Goal: Find specific page/section: Find specific page/section

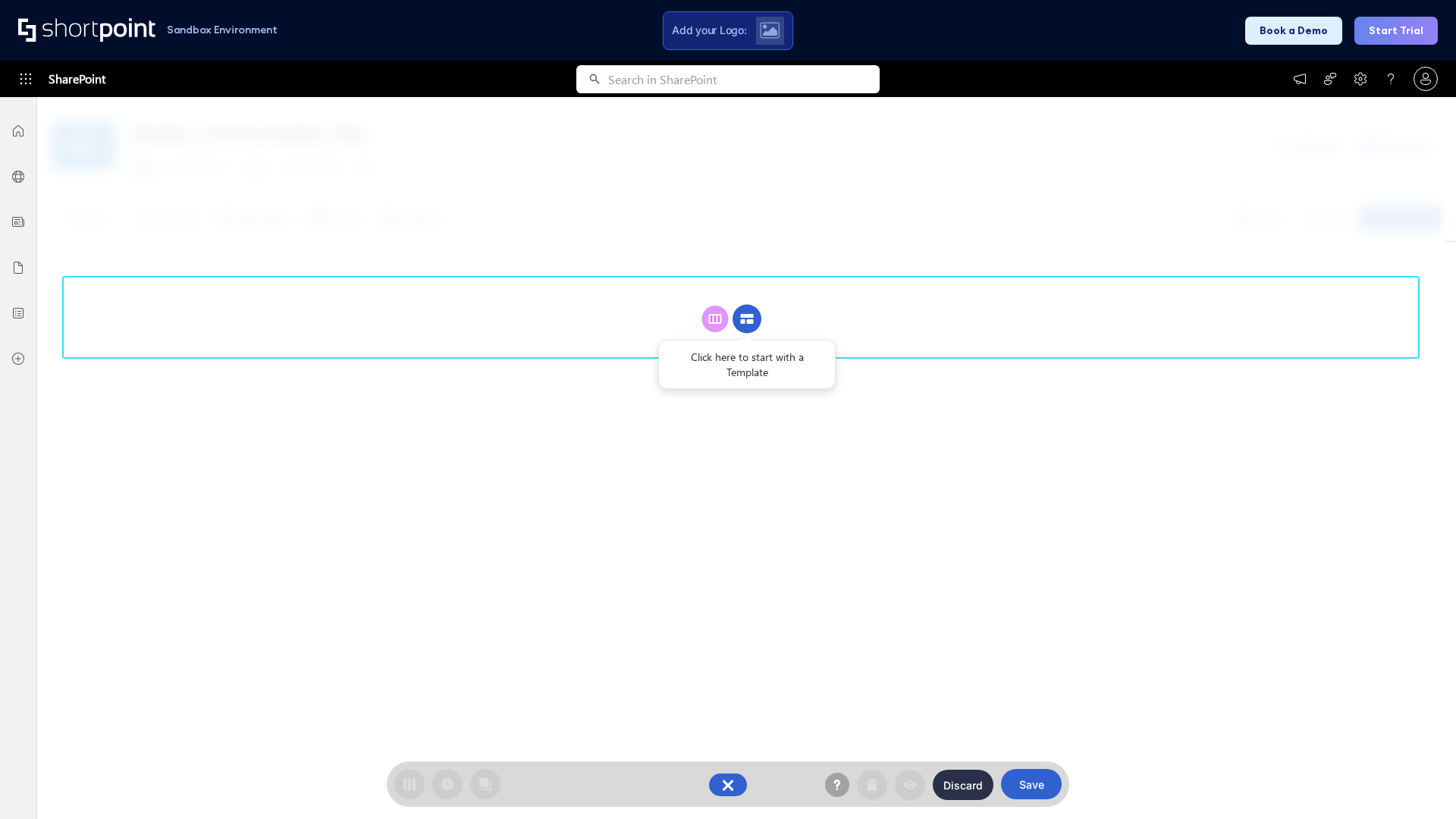
click at [747, 318] on circle at bounding box center [747, 319] width 29 height 29
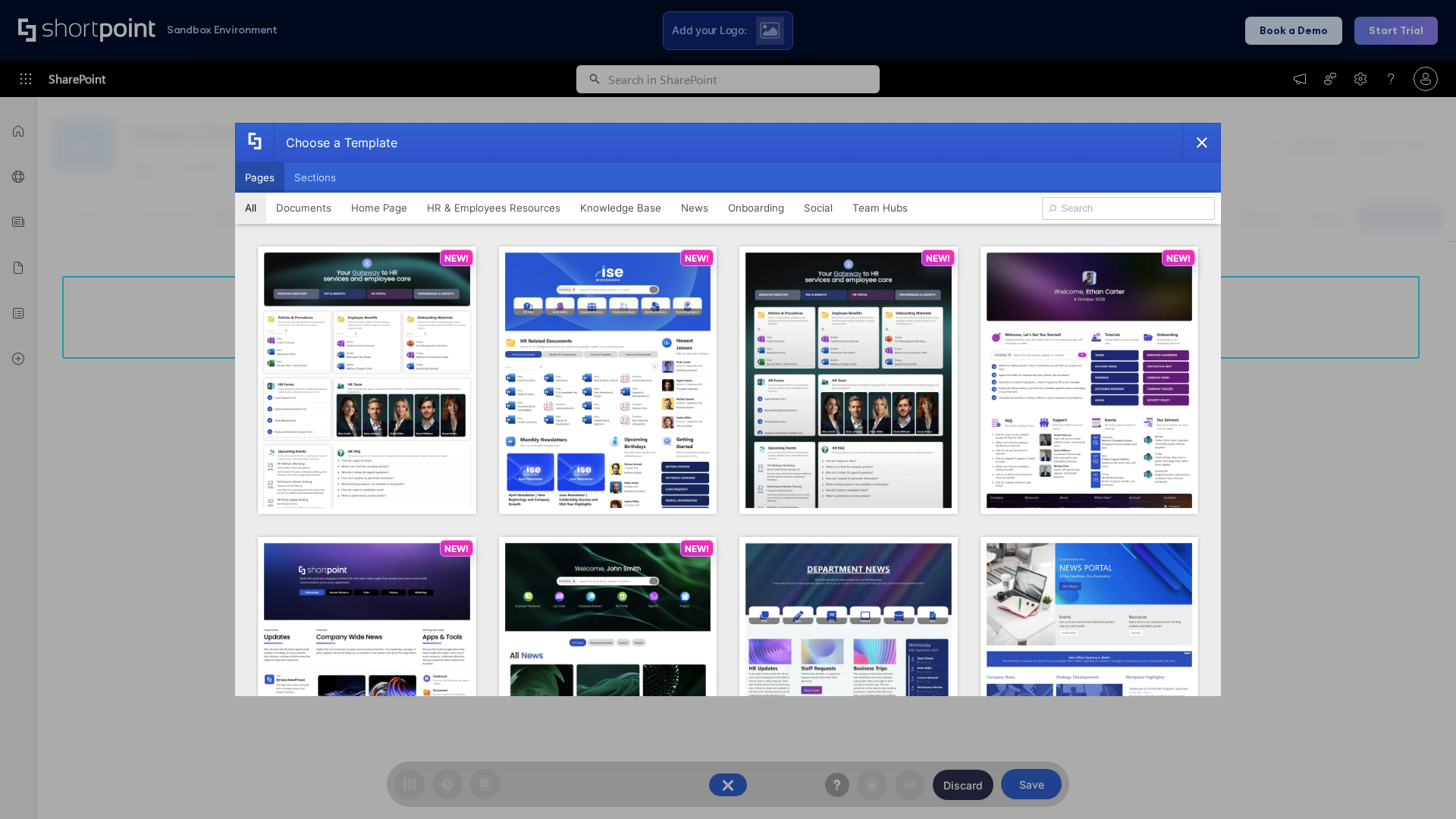
click at [259, 177] on button "Pages" at bounding box center [259, 177] width 50 height 30
type input "Documents 1"
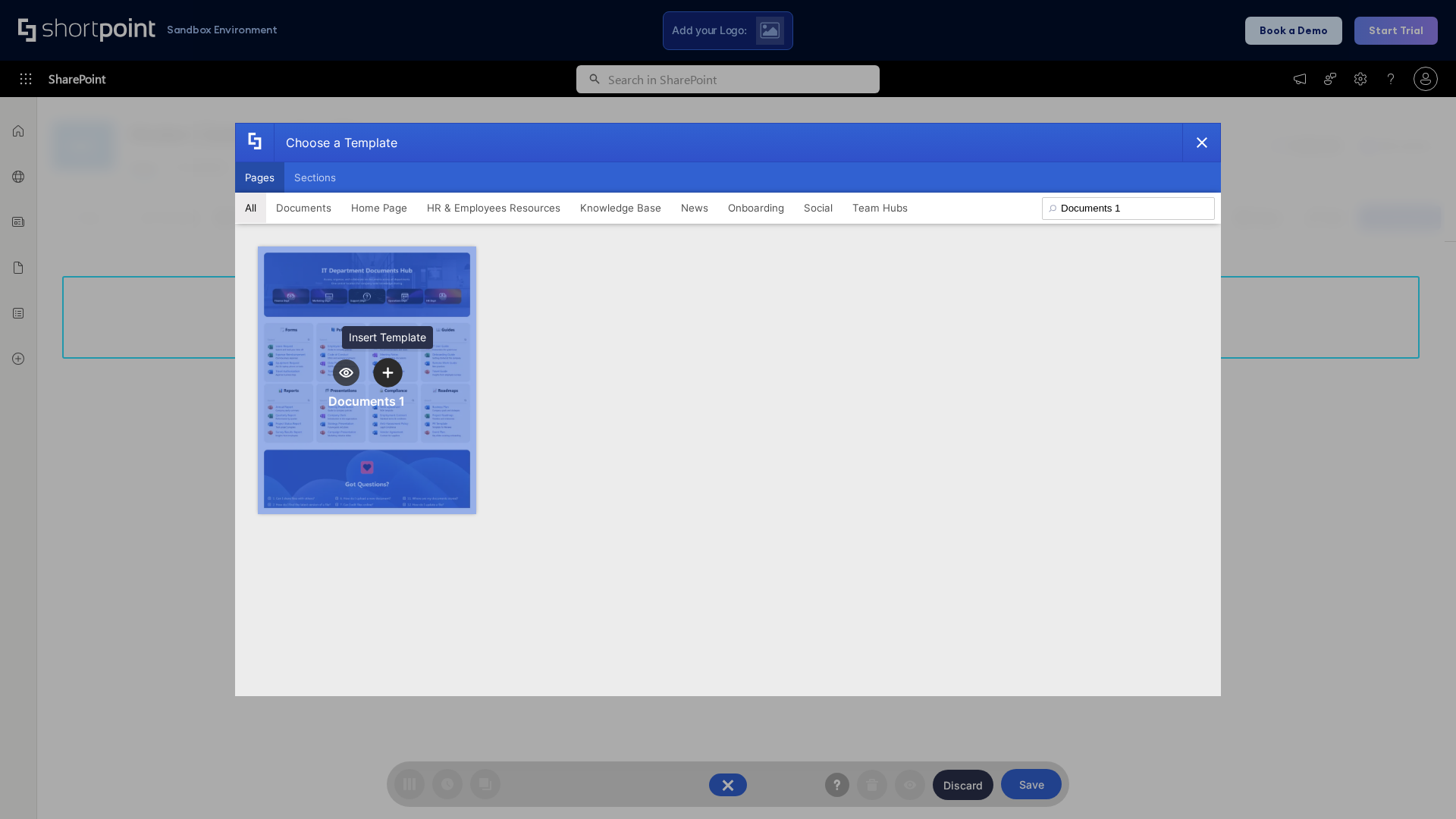
click at [388, 372] on icon "template selector" at bounding box center [387, 372] width 10 height 10
